Goal: Information Seeking & Learning: Learn about a topic

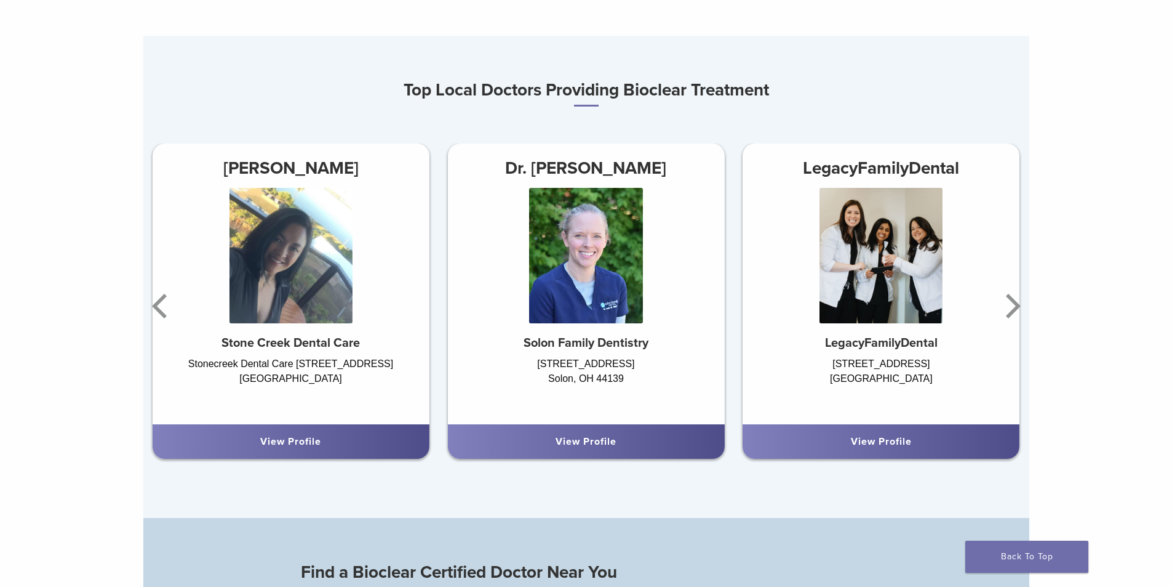
scroll to position [800, 0]
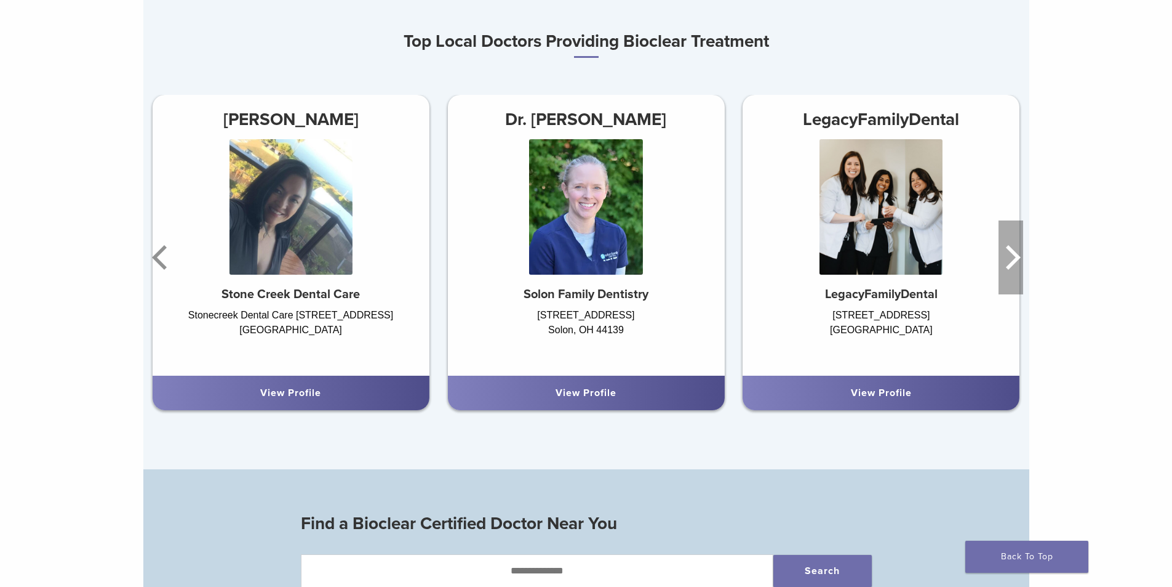
click at [1020, 263] on icon "Next" at bounding box center [1011, 257] width 25 height 74
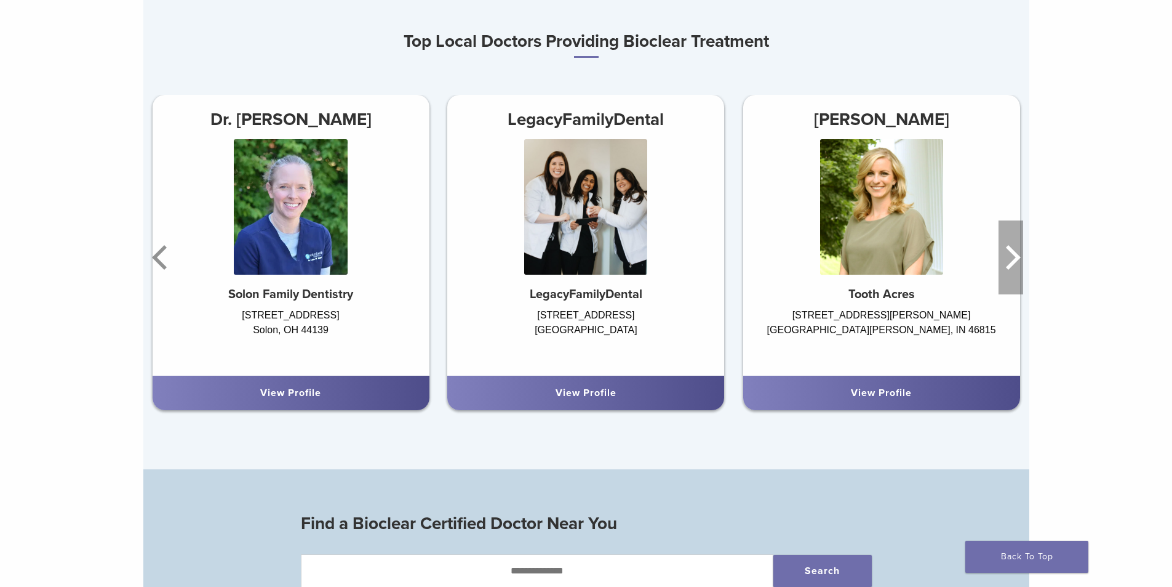
click at [1020, 263] on icon "Next" at bounding box center [1011, 257] width 25 height 74
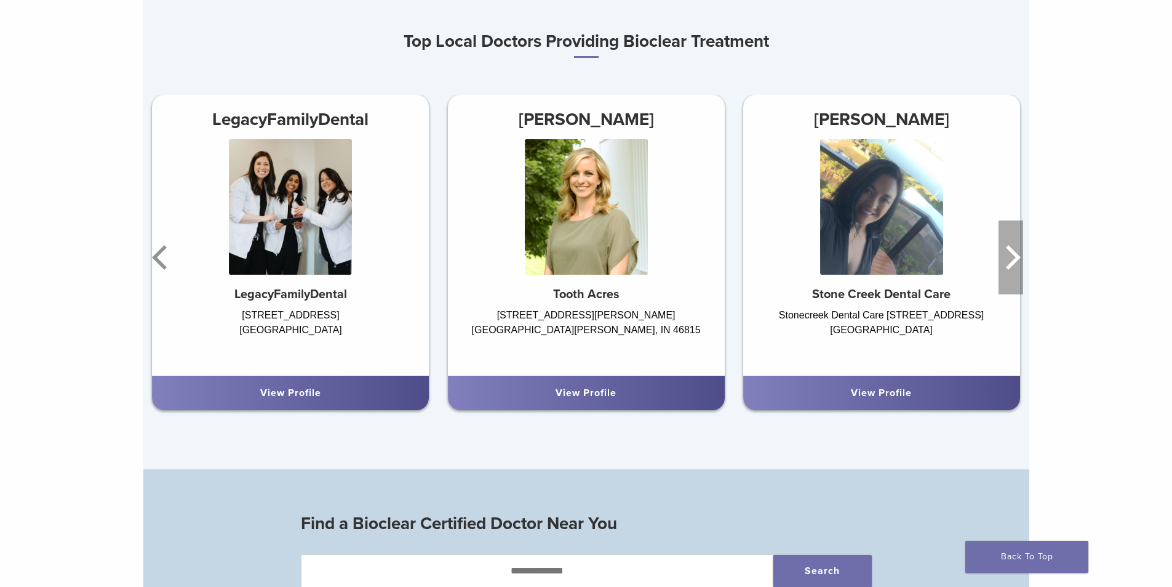
click at [1020, 263] on icon "Next" at bounding box center [1011, 257] width 25 height 74
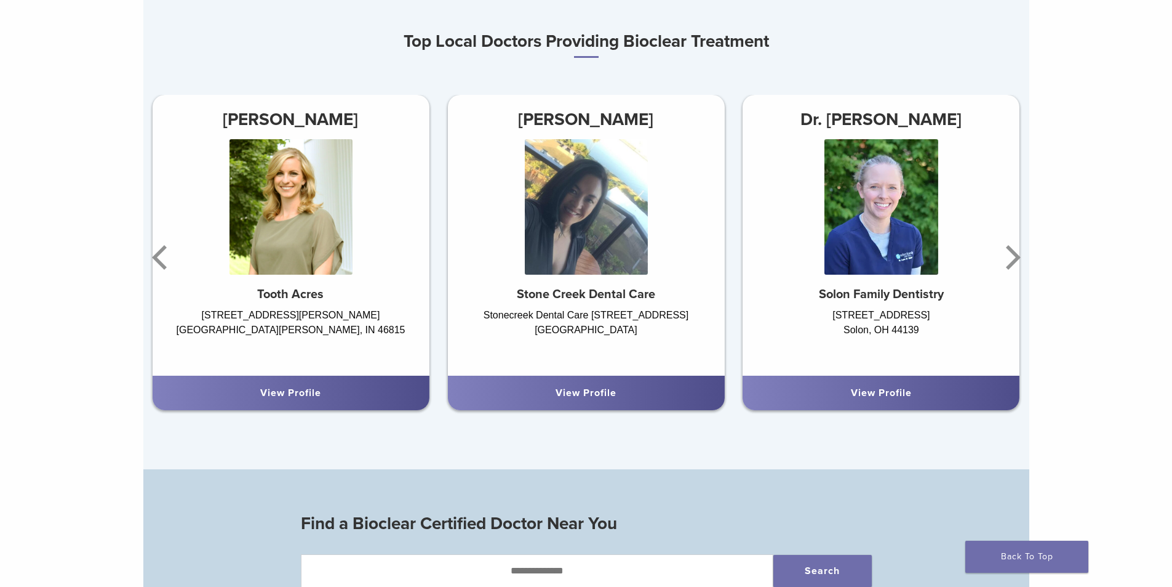
click at [857, 399] on link "View Profile" at bounding box center [881, 392] width 61 height 12
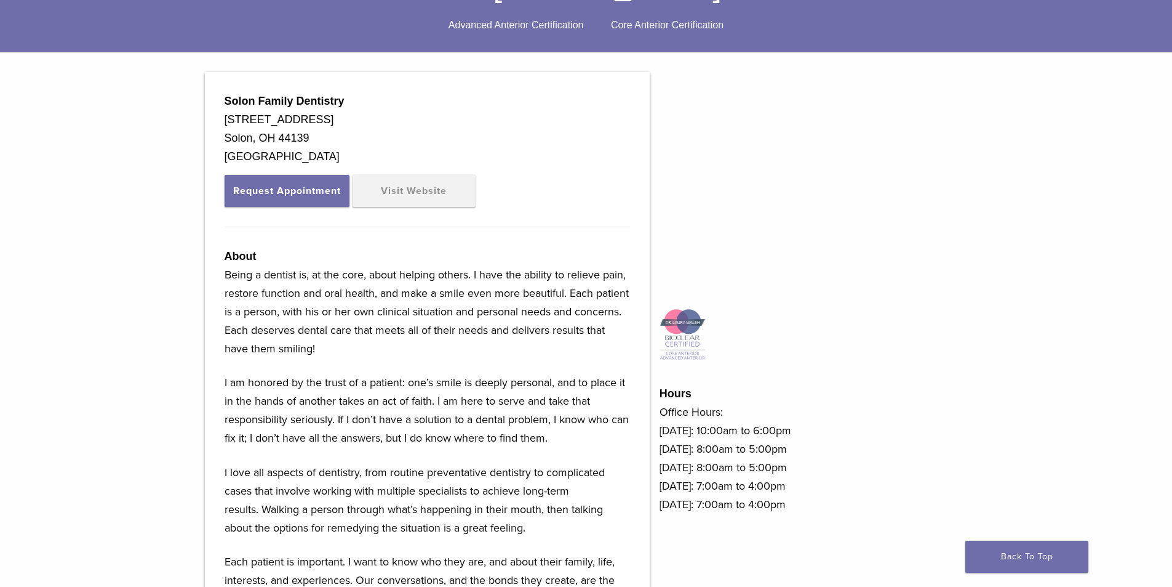
scroll to position [308, 0]
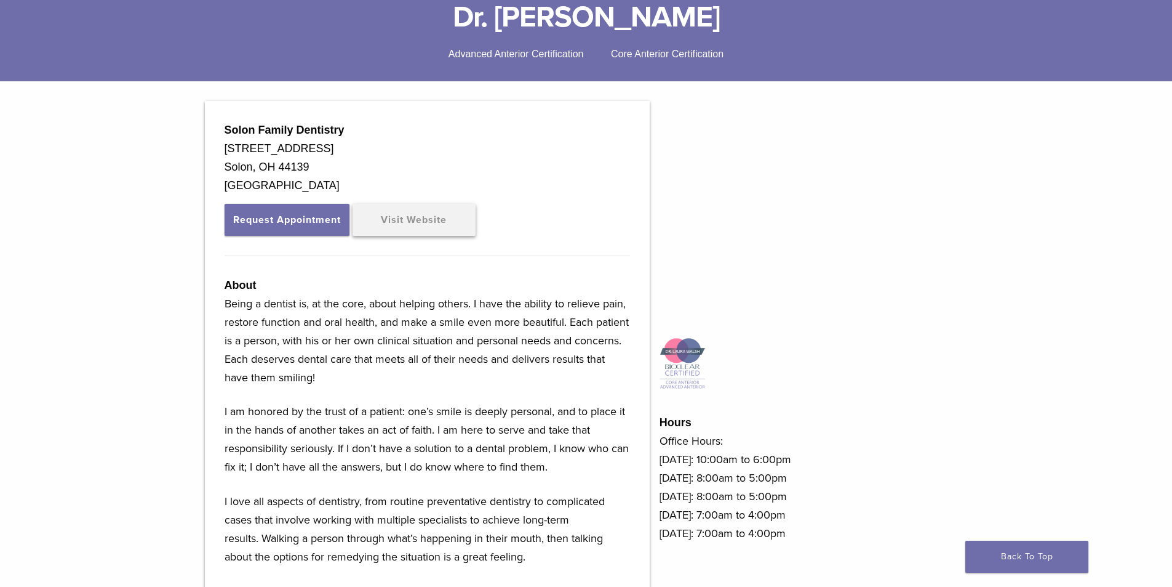
click at [397, 221] on link "Visit Website" at bounding box center [414, 220] width 123 height 32
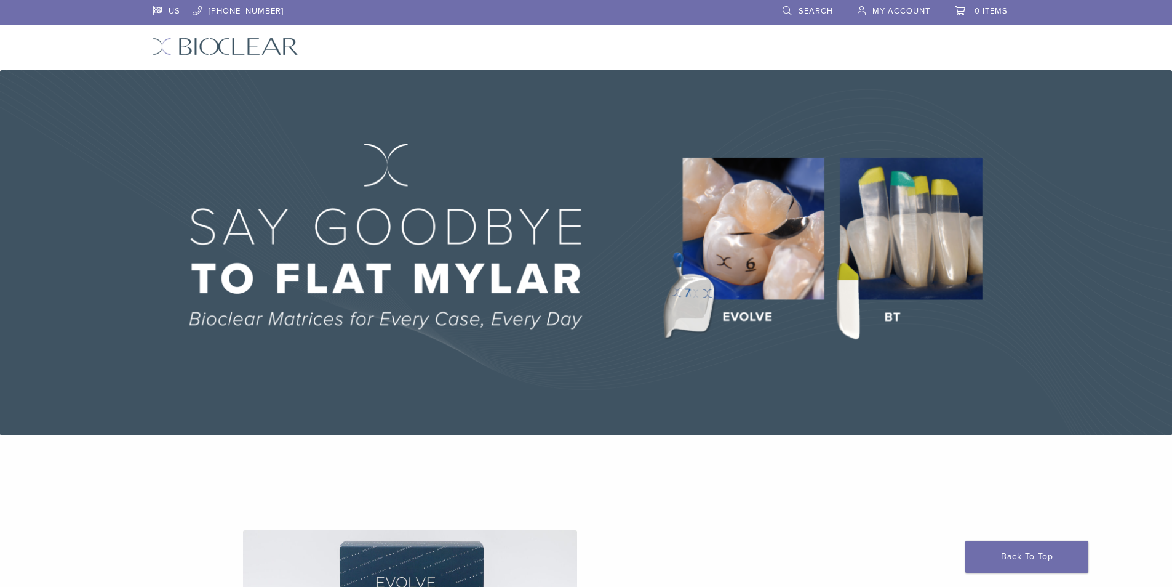
scroll to position [800, 0]
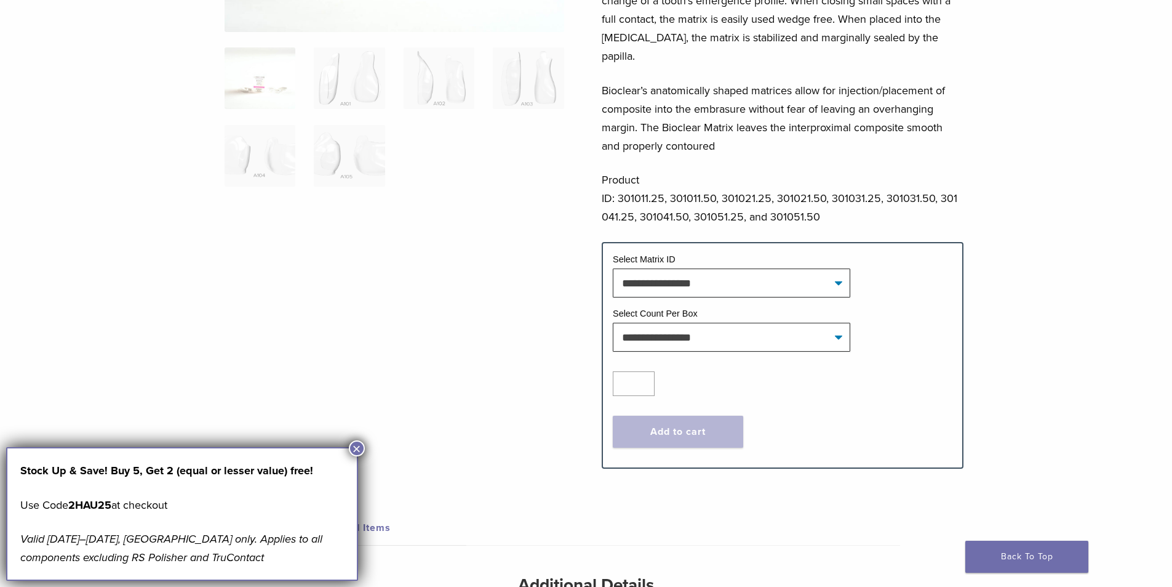
scroll to position [308, 0]
drag, startPoint x: 361, startPoint y: 450, endPoint x: 627, endPoint y: 400, distance: 270.5
click at [388, 442] on body "US 1.855.712.5327 Search My Account 0 items Cart No products in the cart. Back …" at bounding box center [586, 345] width 1172 height 1306
click at [354, 446] on button "×" at bounding box center [357, 448] width 16 height 16
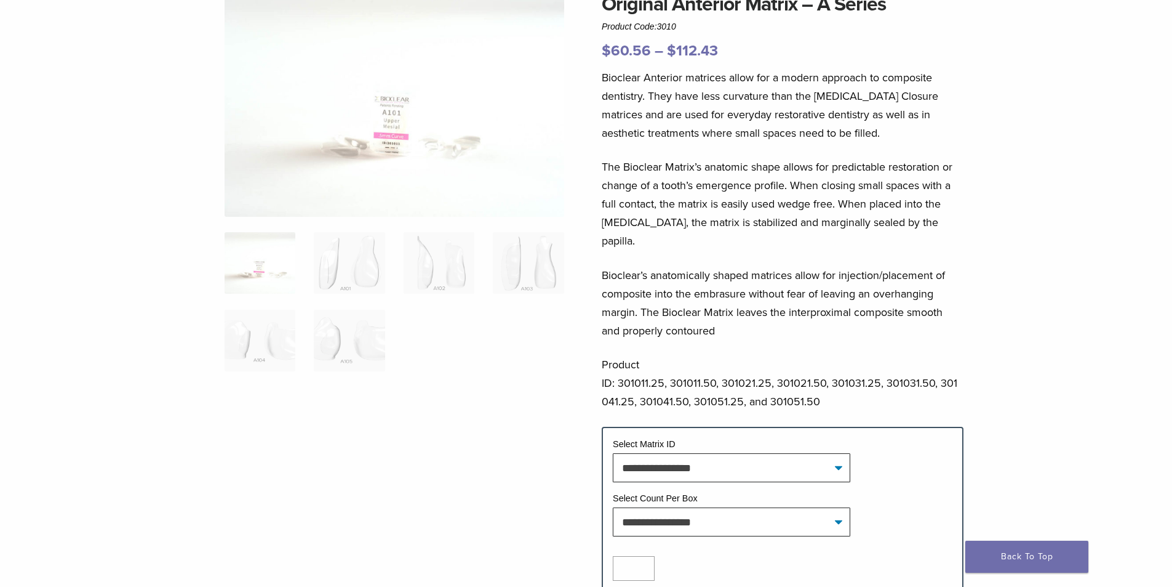
scroll to position [0, 0]
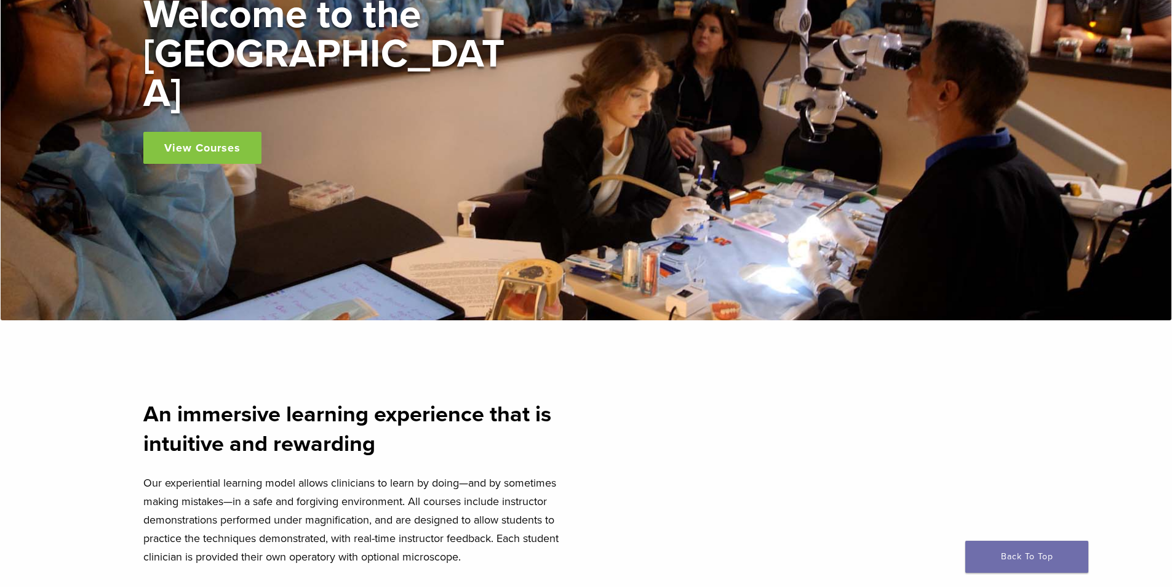
scroll to position [123, 0]
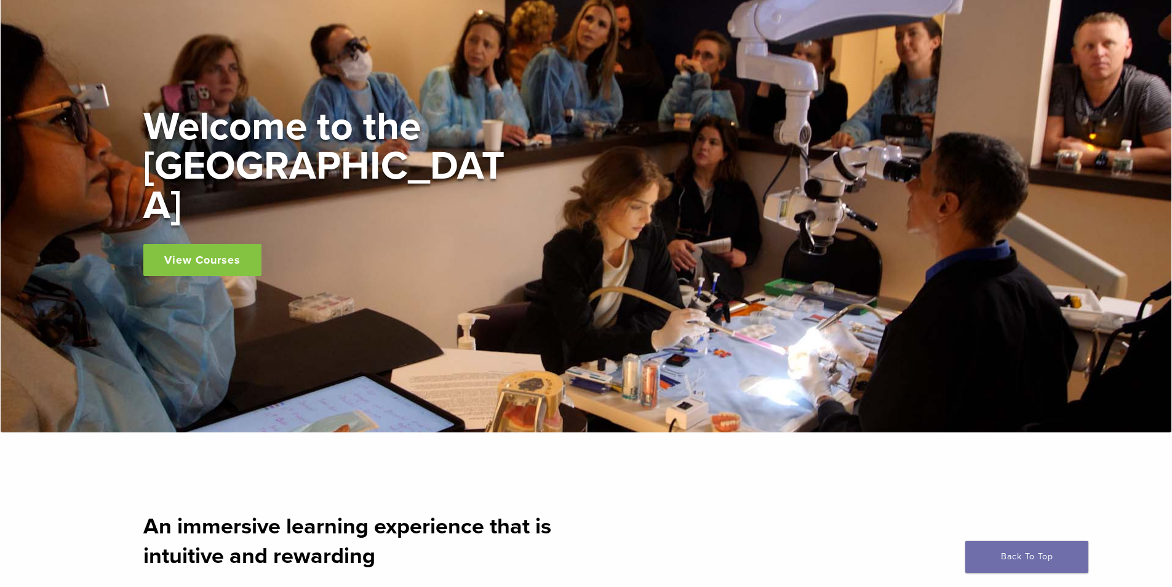
click at [186, 244] on link "View Courses" at bounding box center [202, 260] width 118 height 32
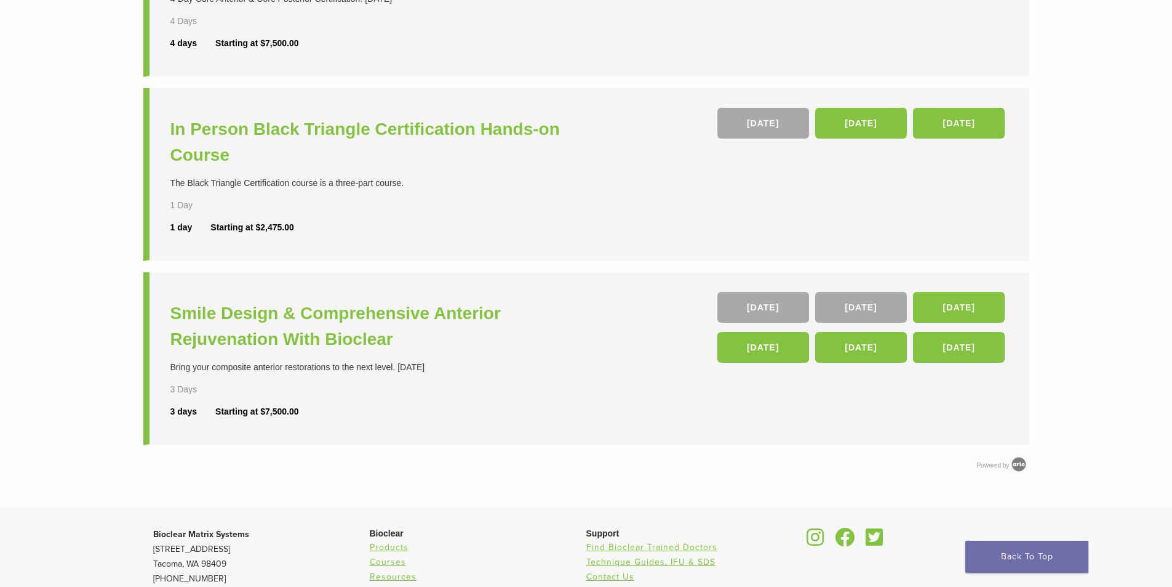
scroll to position [388, 0]
